Goal: Task Accomplishment & Management: Use online tool/utility

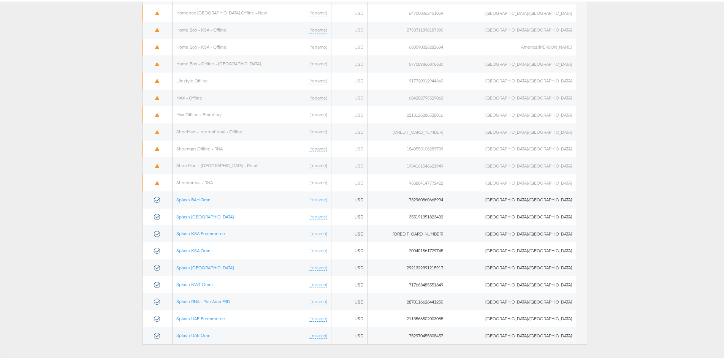
scroll to position [365, 0]
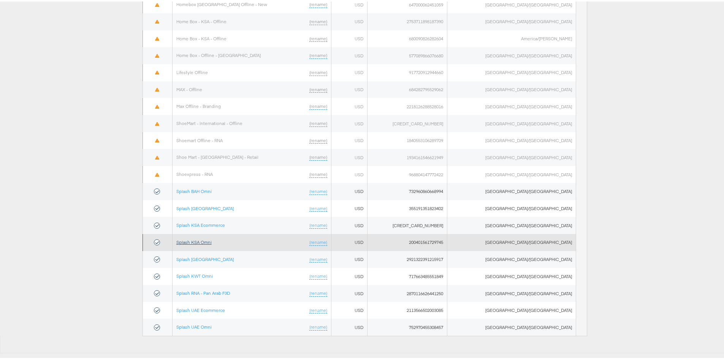
click at [212, 238] on link "Splash KSA Omni" at bounding box center [193, 241] width 35 height 6
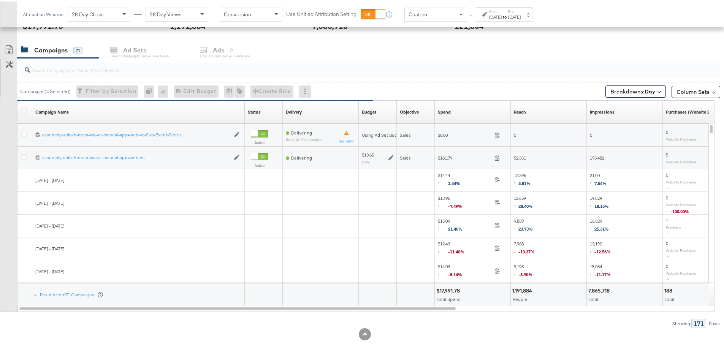
scroll to position [309, 0]
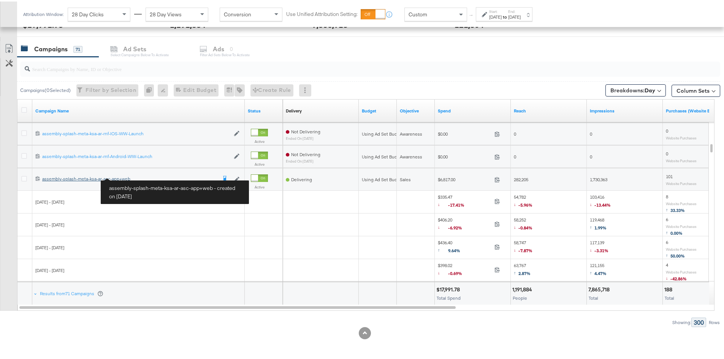
click at [92, 177] on div "assembly-splash-meta-ksa-ar-asc-app+web assembly-splash-meta-ksa-ar-asc-app+web" at bounding box center [129, 177] width 174 height 6
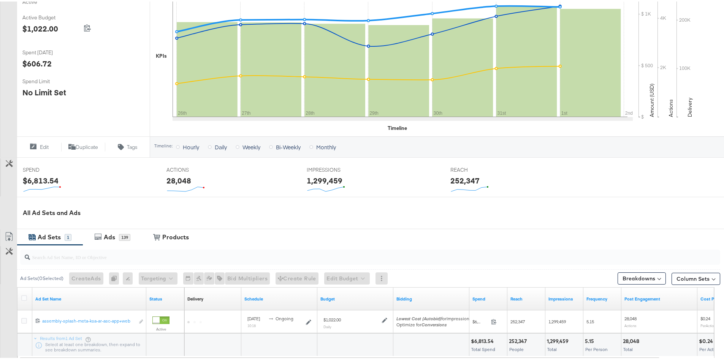
scroll to position [216, 0]
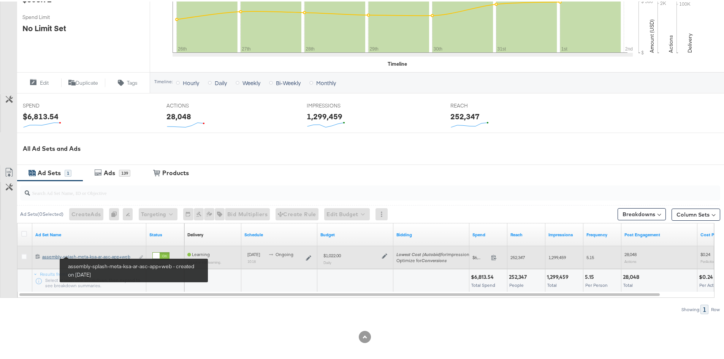
click at [89, 253] on div "assembly-splash-meta-ksa-ar-asc-app+web assembly-splash-meta-ksa-ar-asc-app+web" at bounding box center [88, 255] width 92 height 6
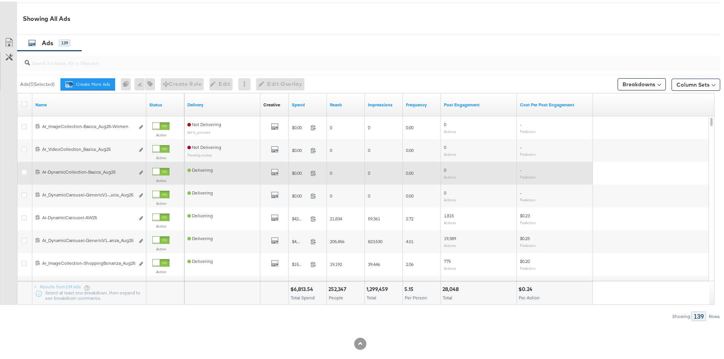
scroll to position [375, 0]
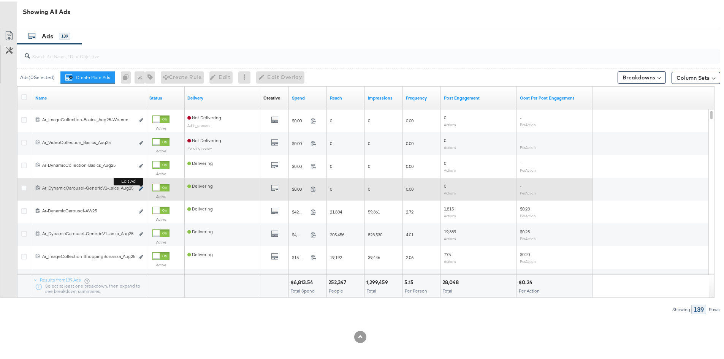
click at [142, 186] on button "Edit ad" at bounding box center [141, 187] width 5 height 8
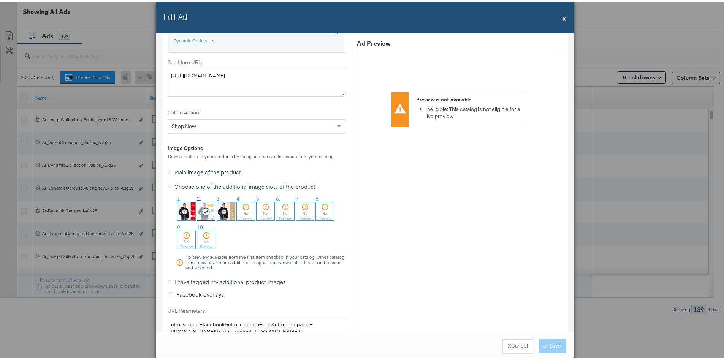
scroll to position [722, 0]
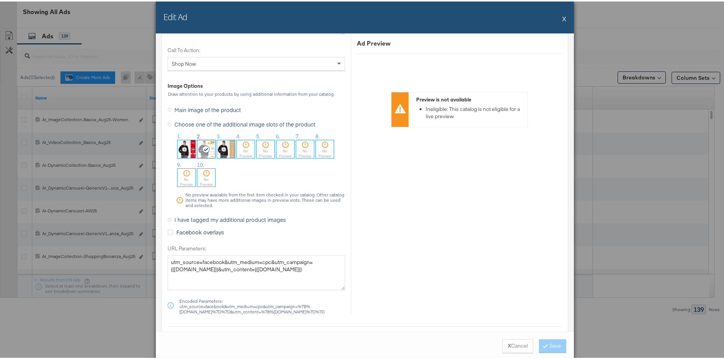
click at [225, 153] on img at bounding box center [226, 148] width 18 height 18
click at [549, 345] on button "Save" at bounding box center [552, 345] width 27 height 14
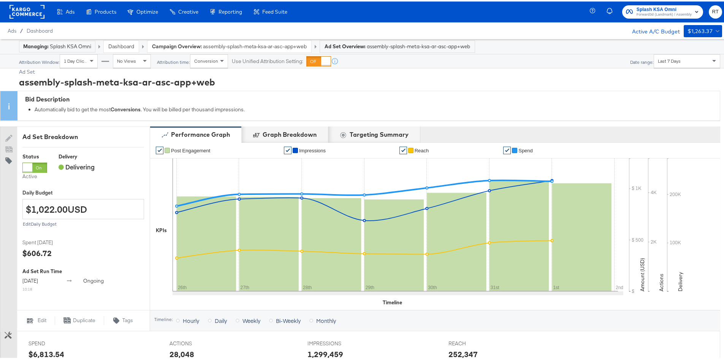
scroll to position [0, 0]
